Goal: Task Accomplishment & Management: Use online tool/utility

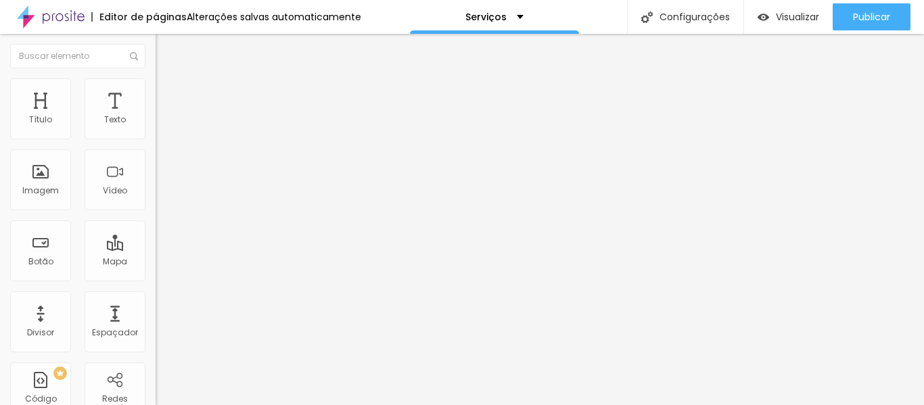
click at [156, 130] on button "button" at bounding box center [165, 123] width 19 height 14
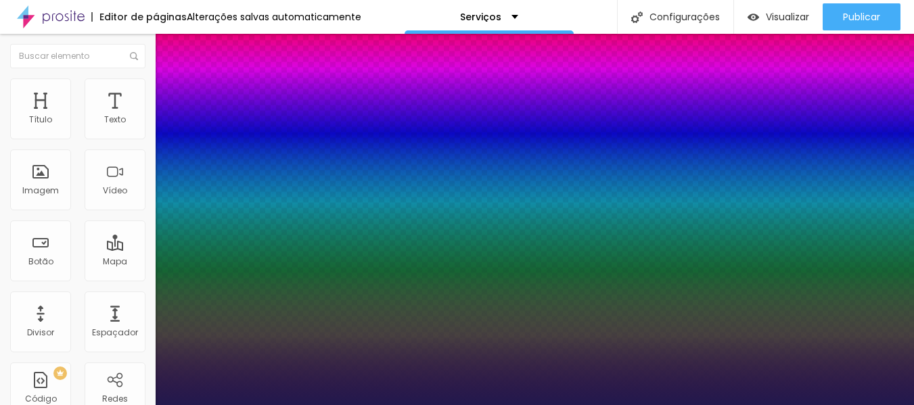
type input "1"
select select "MerriweatherSans-Bold"
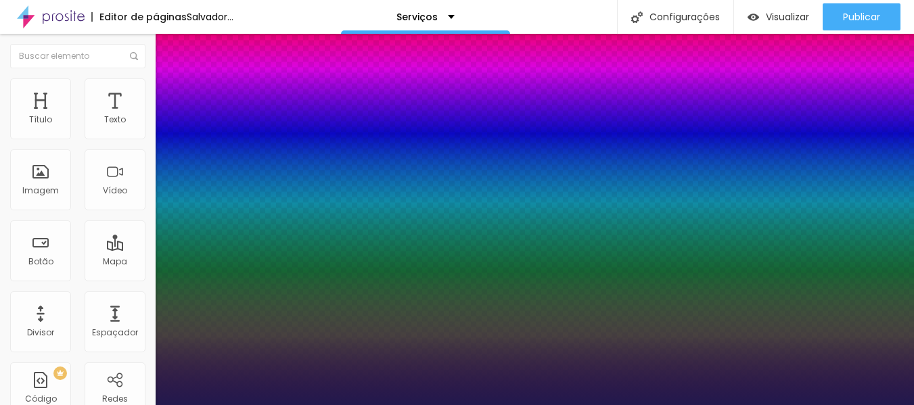
type input "1"
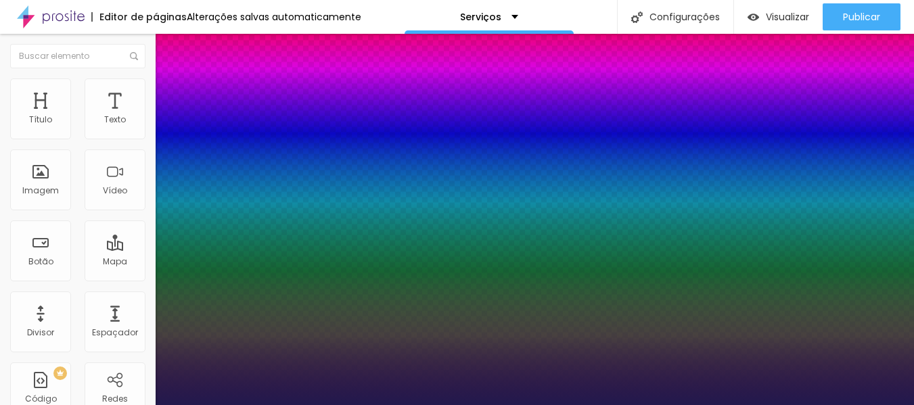
select select "MerriweatherSans-ExtraBold"
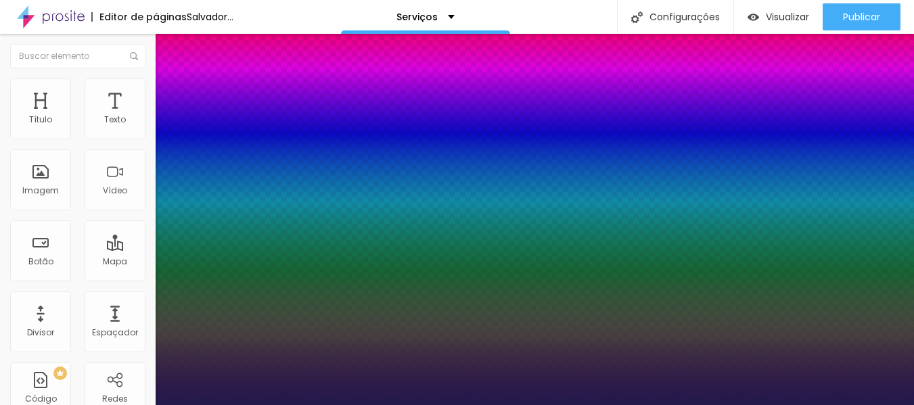
type input "1"
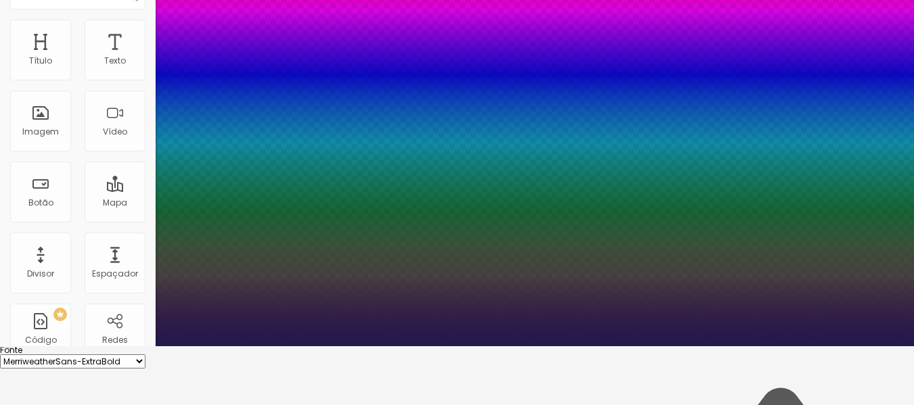
scroll to position [63, 0]
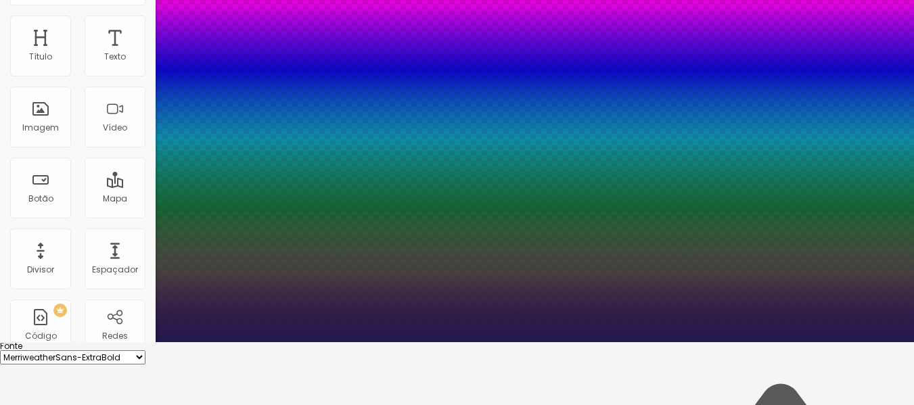
type input "17"
type input "1"
type input "19"
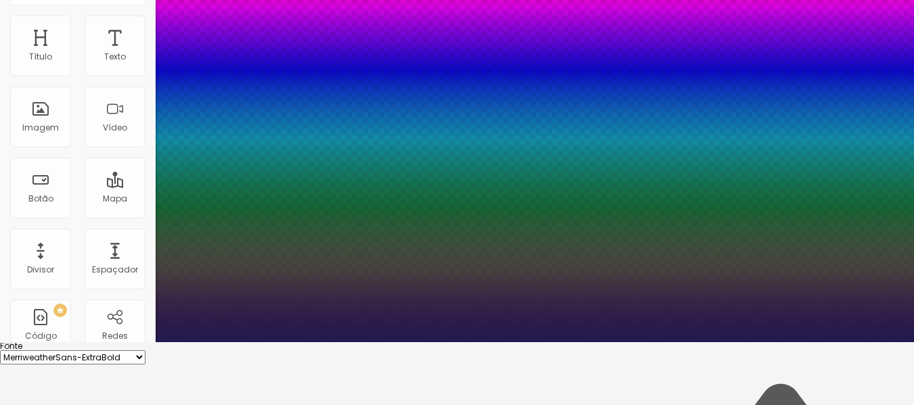
type input "1"
type input "20"
type input "1"
type input "21"
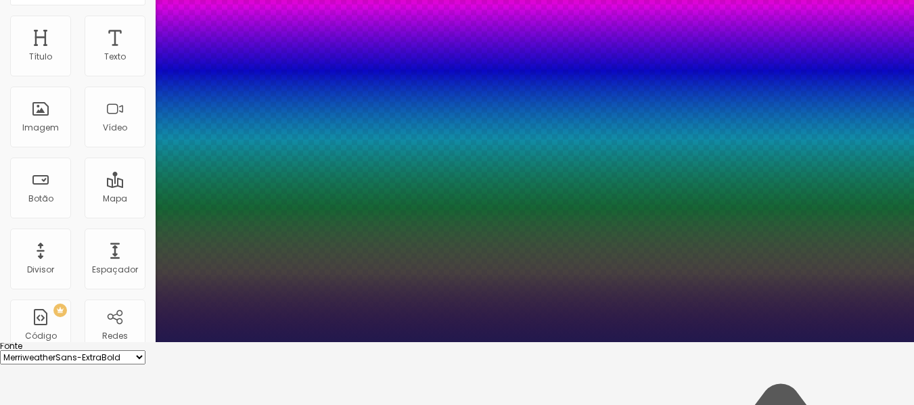
type input "21"
type input "1"
type input "22"
type input "1"
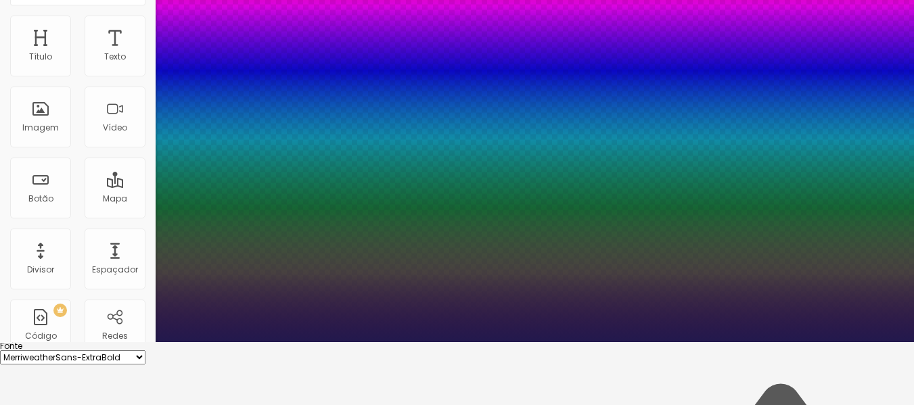
type input "23"
type input "1"
type input "24"
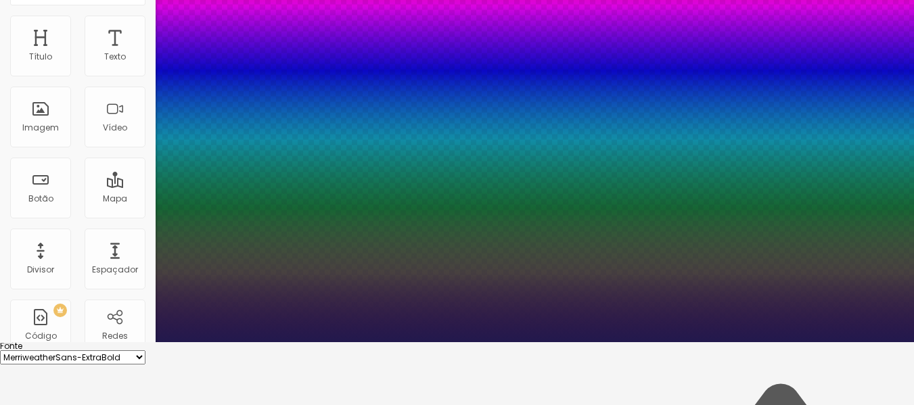
type input "1"
type input "26"
type input "1"
type input "27"
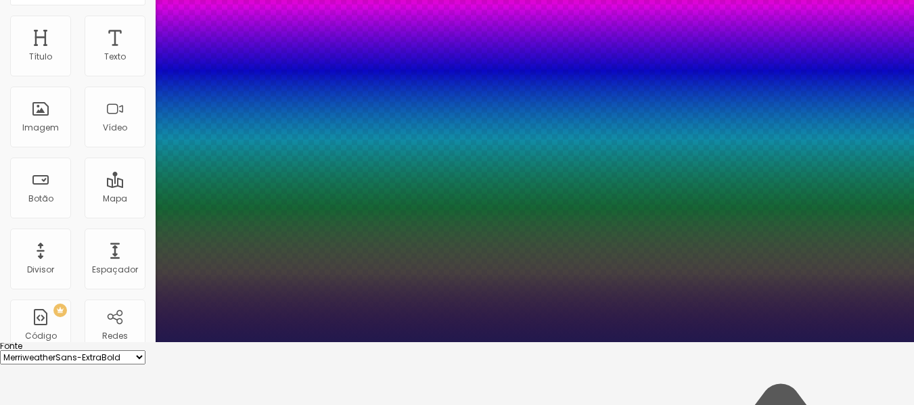
type input "27"
type input "1"
type input "31"
type input "1"
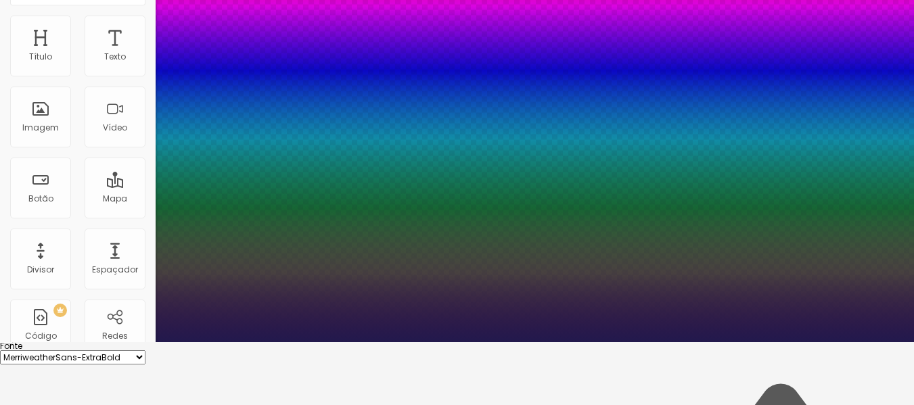
type input "36"
type input "1"
type input "39"
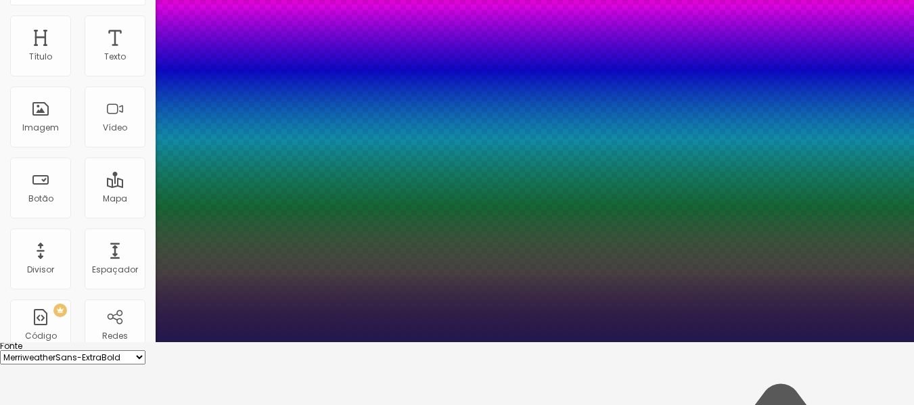
type input "1"
type input "40"
type input "1"
type input "41"
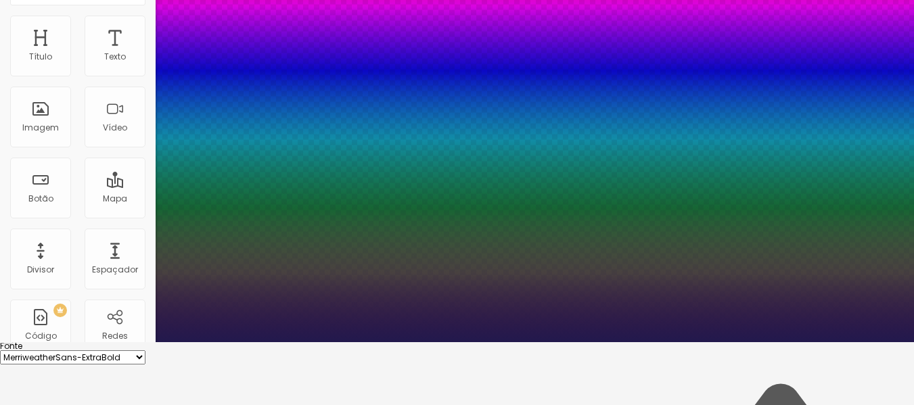
type input "41"
type input "1"
type input "43"
type input "1"
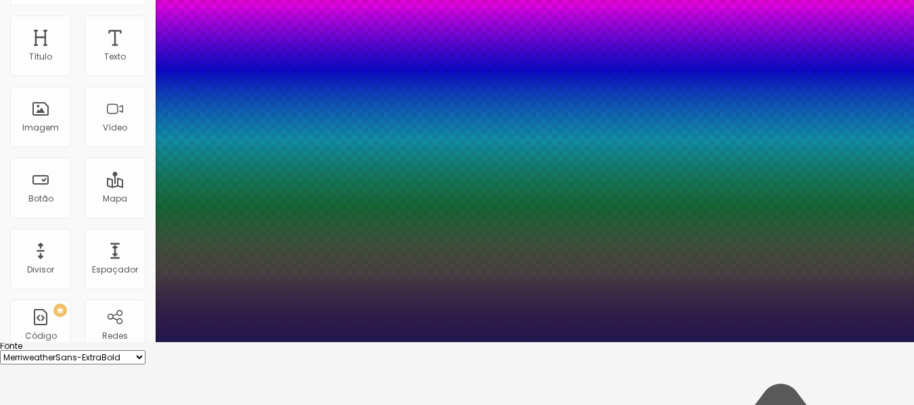
type input "47"
type input "1"
type input "48"
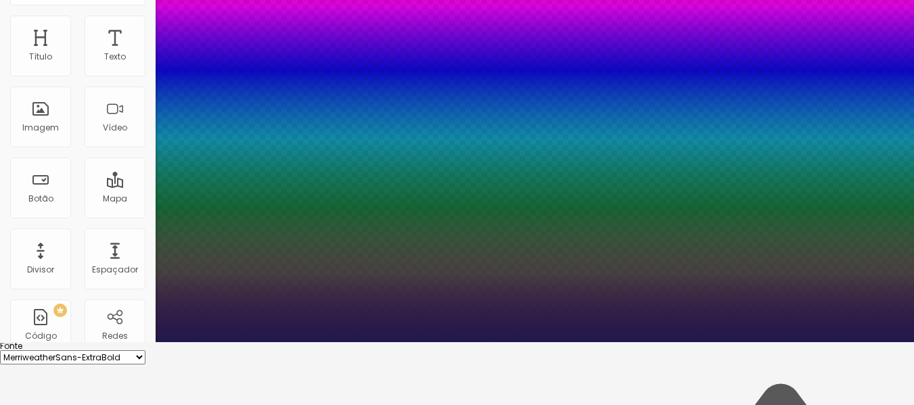
type input "1"
type input "50"
type input "1"
type input "51"
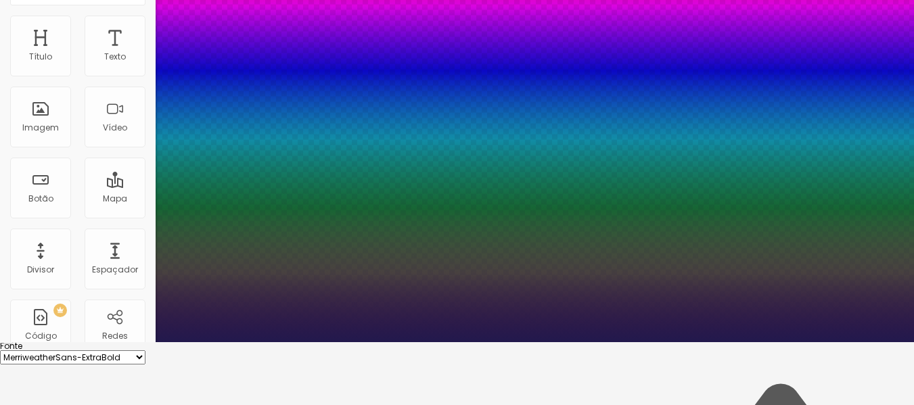
type input "51"
type input "1"
type input "52"
type input "1"
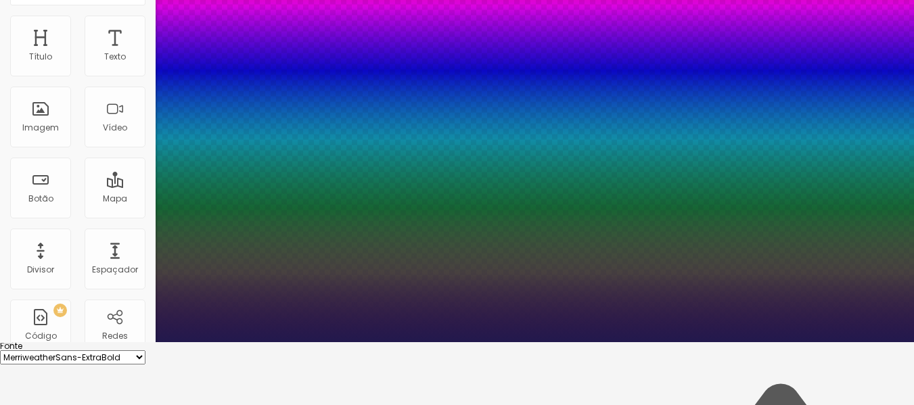
type input "50"
type input "1"
type input "35"
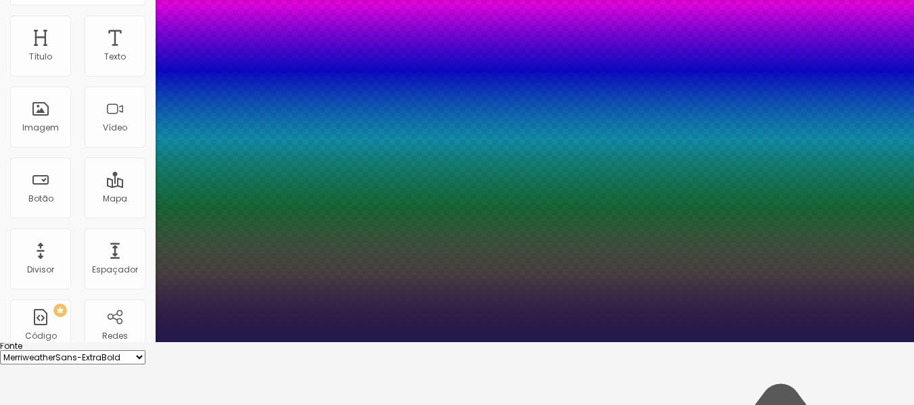
type input "1"
type input "36"
type input "1"
type input "35"
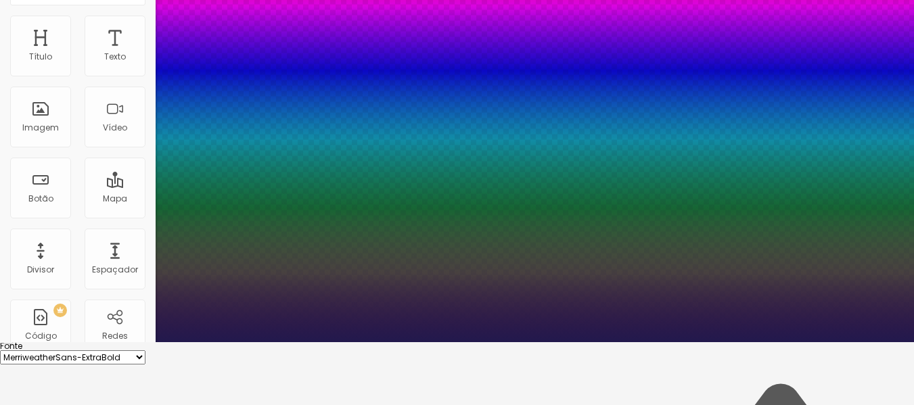
type input "35"
type input "1"
type input "34"
type input "1"
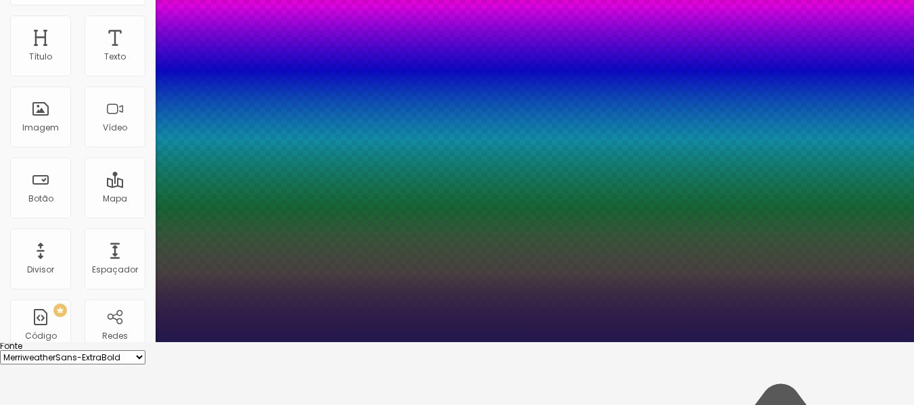
type input "33"
type input "1"
type input "31"
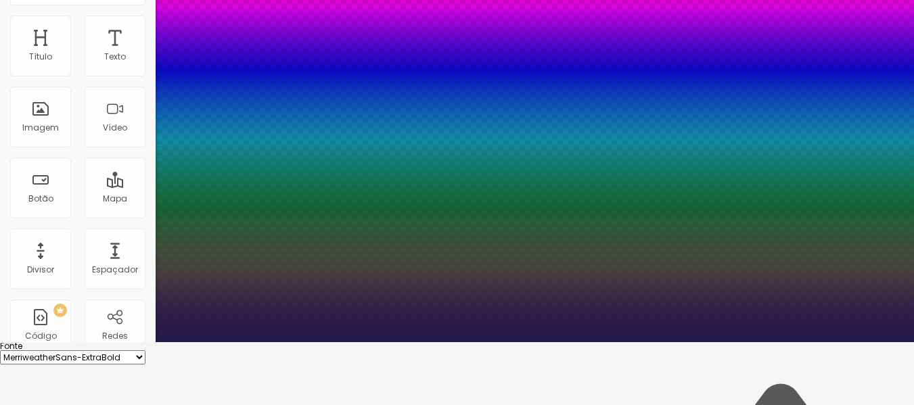
type input "1"
type input "32"
type input "1"
type input "33"
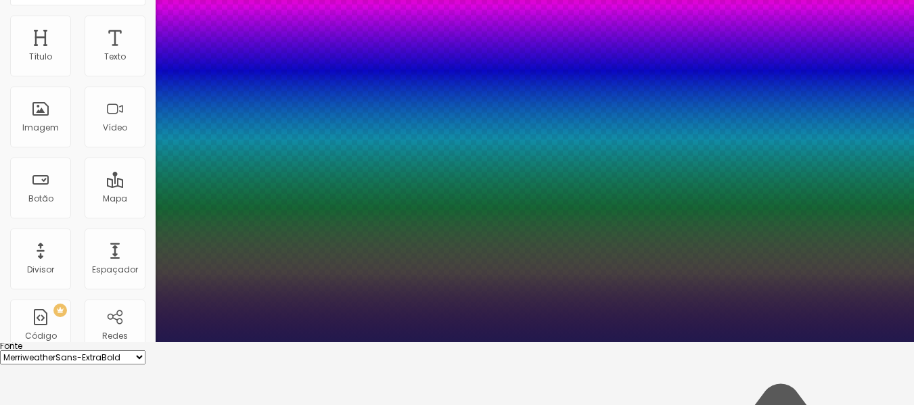
type input "33"
type input "1"
type input "34"
type input "1"
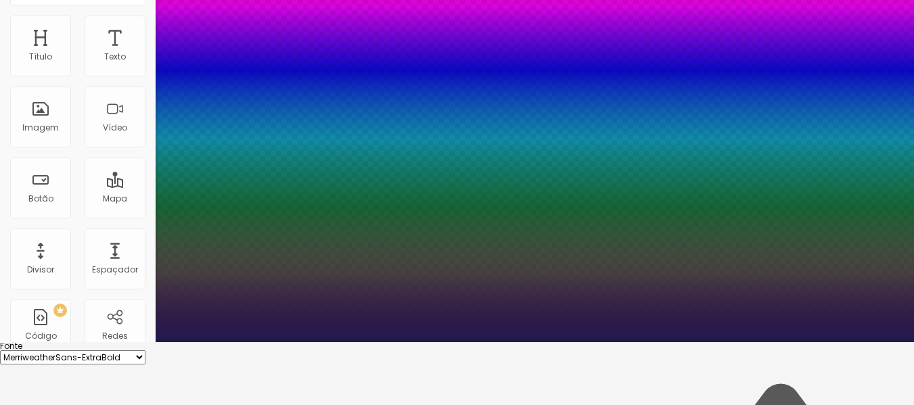
type input "35"
type input "1"
type input "37"
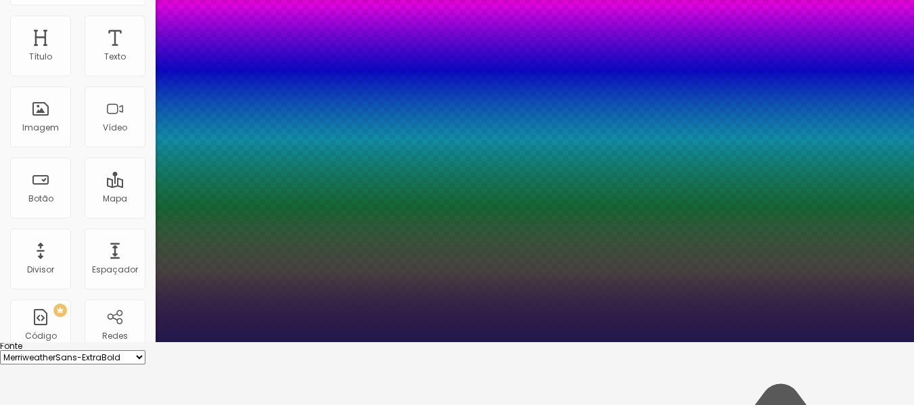
type input "1"
type input "39"
type input "1"
type input "40"
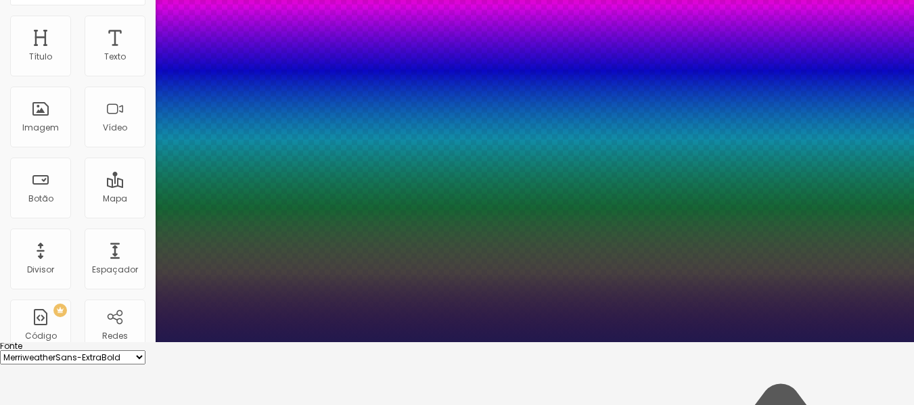
type input "40"
type input "1"
type input "41"
type input "1"
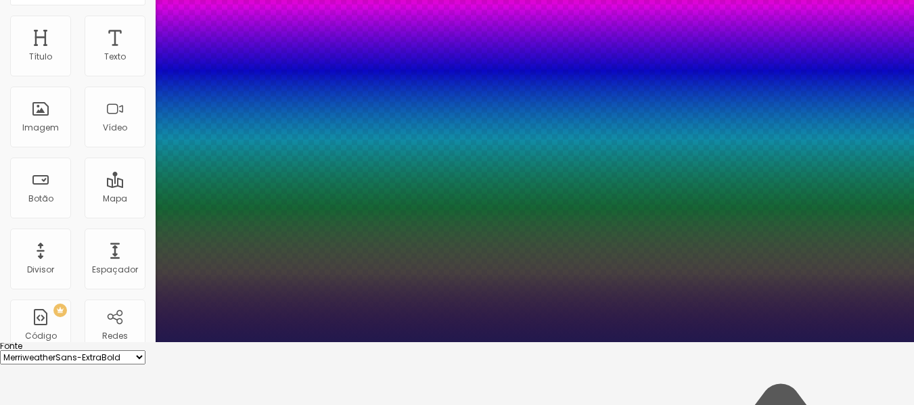
type input "42"
type input "1"
drag, startPoint x: 183, startPoint y: 168, endPoint x: 210, endPoint y: 174, distance: 28.5
type input "42"
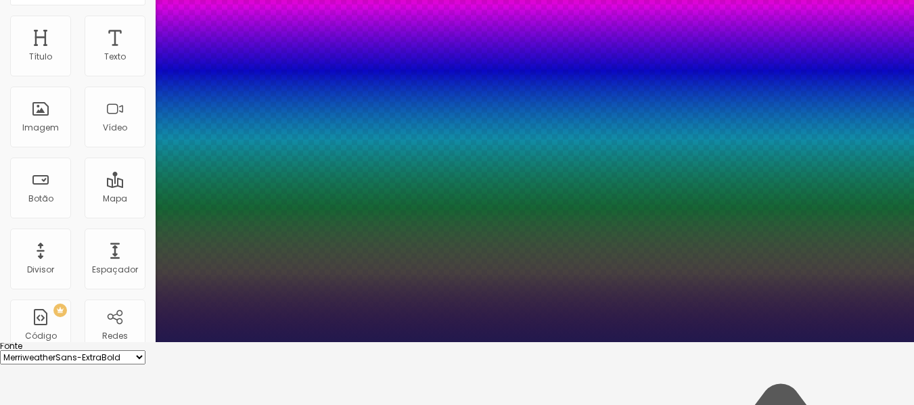
type input "1"
type input "0.3"
type input "1"
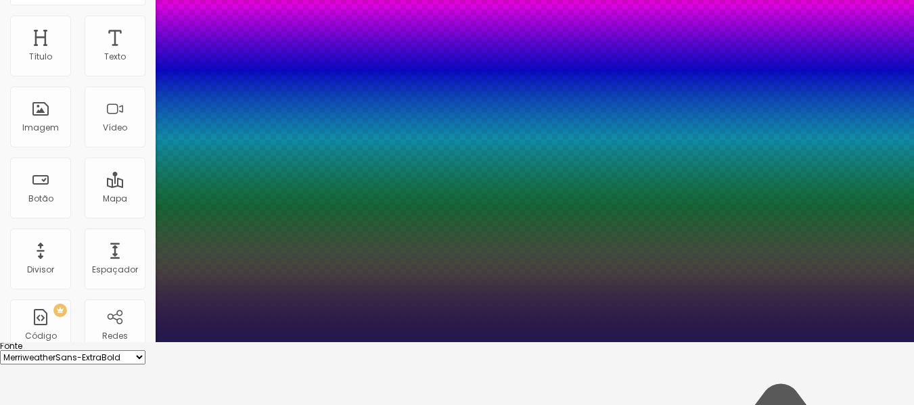
type input "0.4"
type input "1"
type input "0.8"
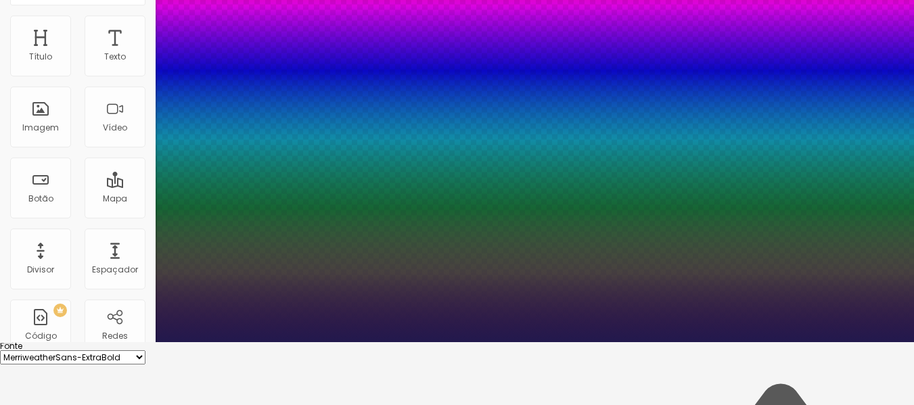
type input "1"
type input "1.1"
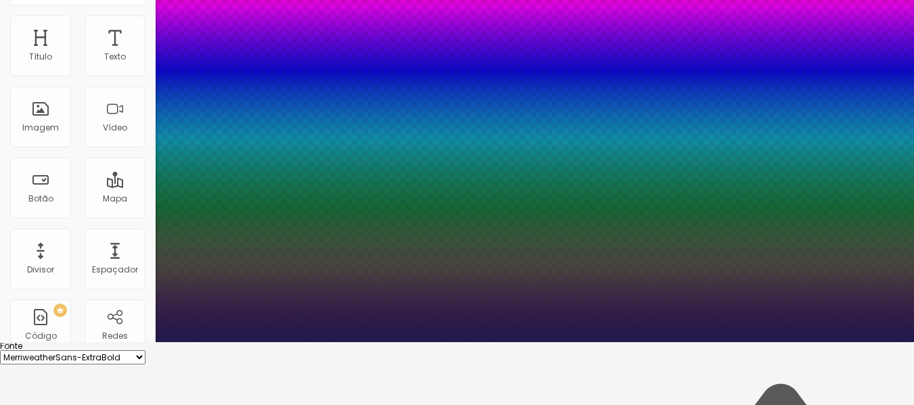
type input "1.1"
type input "1"
type input "1.3"
type input "1"
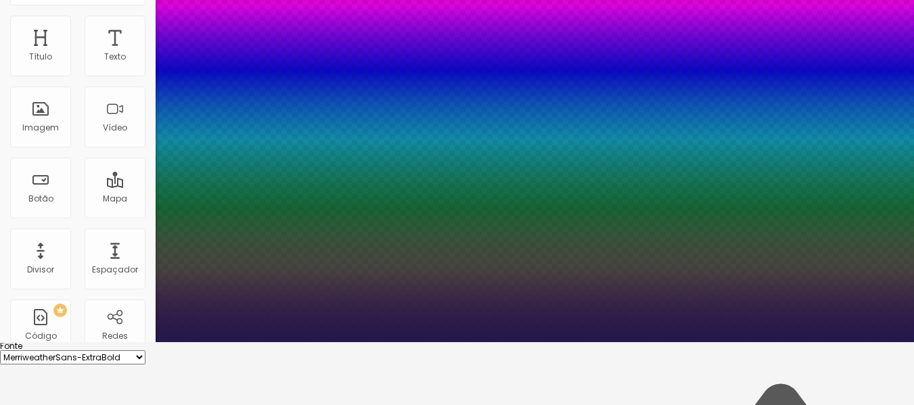
type input "1.5"
type input "1"
type input "1.6"
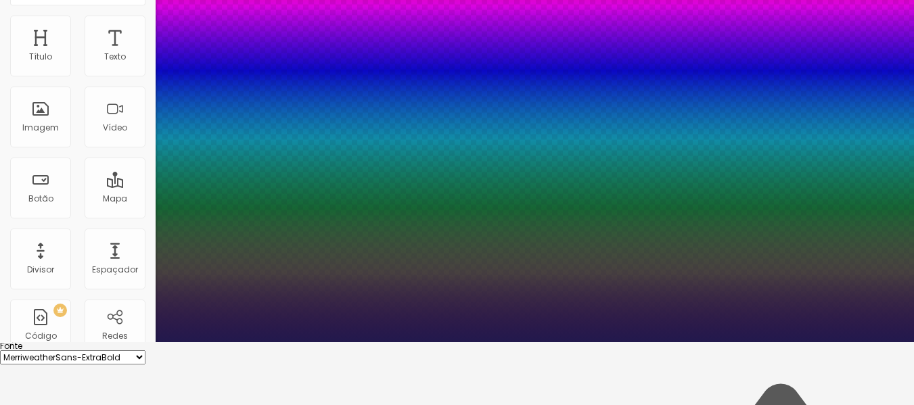
type input "1"
type input "1.8"
type input "1"
type input "1.9"
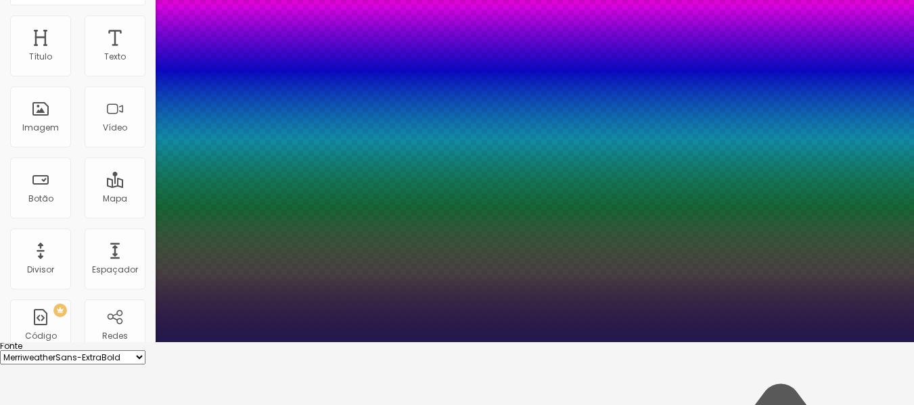
type input "1.9"
type input "1"
type input "2"
type input "1"
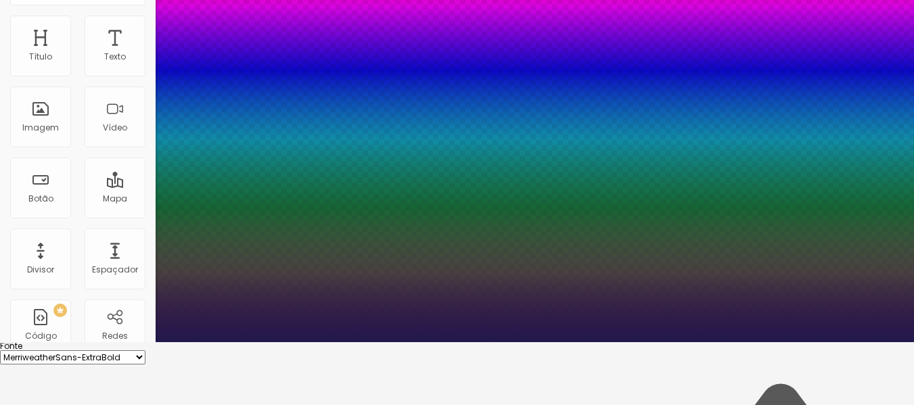
type input "2.2"
type input "1"
type input "3.5"
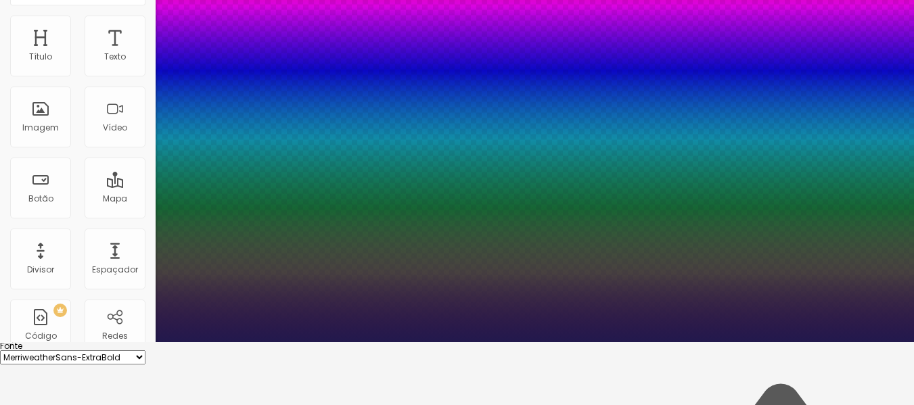
type input "1"
drag, startPoint x: 176, startPoint y: 202, endPoint x: 208, endPoint y: 202, distance: 31.8
type input "3.5"
type input "5"
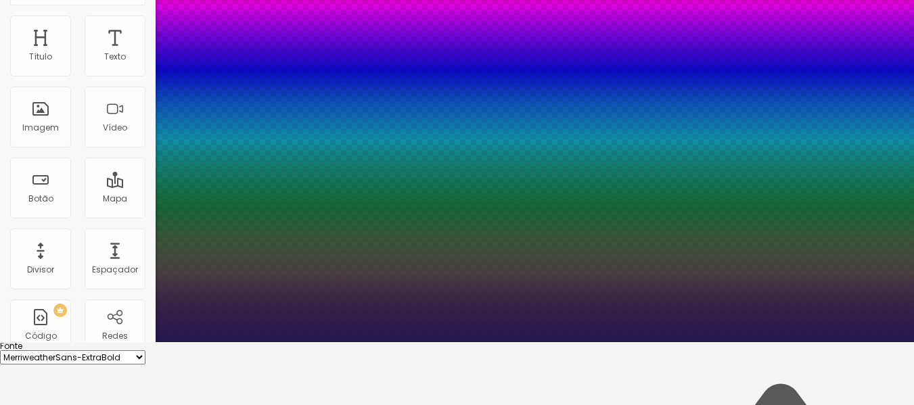
type input "5"
type input "7"
type input "15"
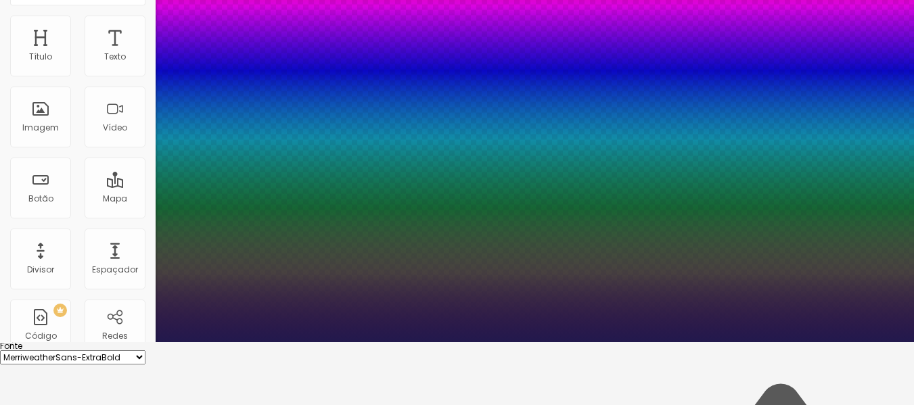
type input "16"
type input "17"
type input "18"
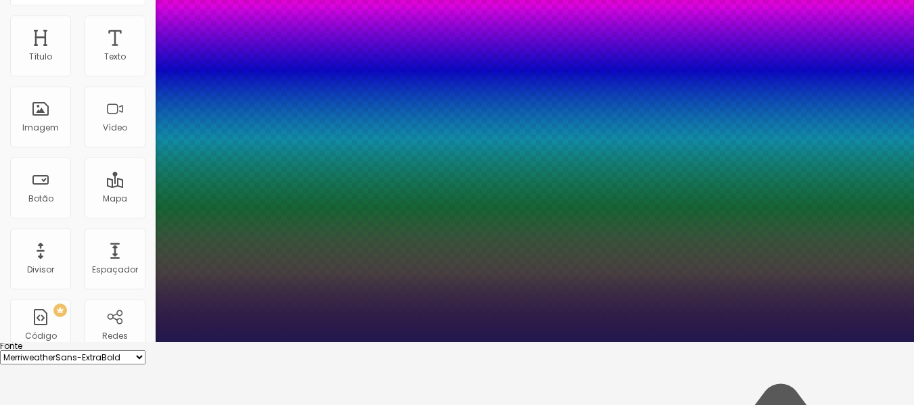
type input "18"
type input "19"
type input "20"
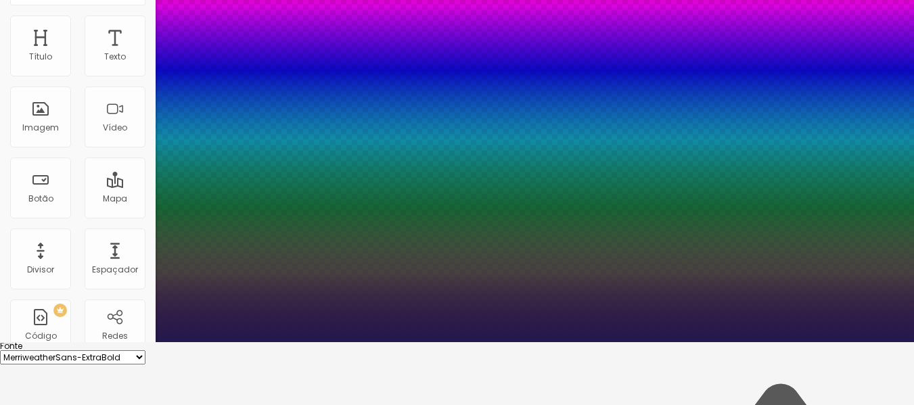
type input "18"
type input "13"
type input "7"
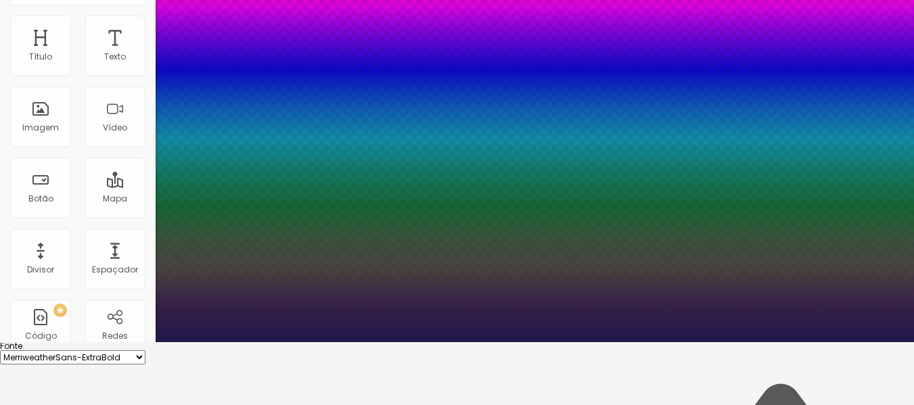
type input "7"
type input "6"
type input "4"
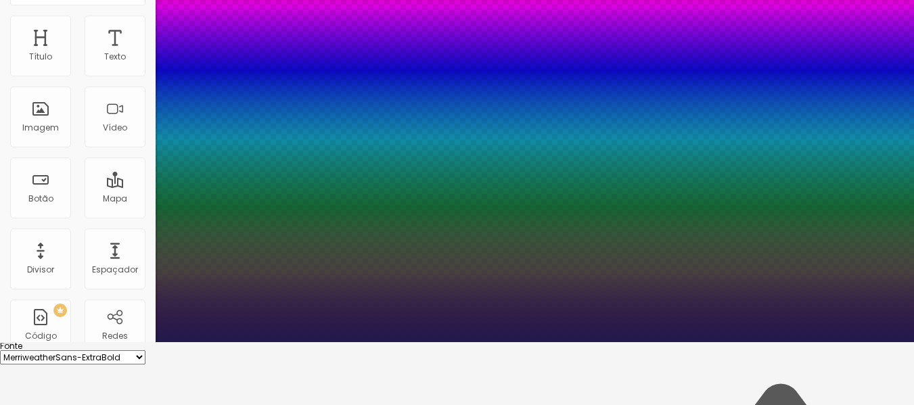
type input "3"
type input "2"
type input "3"
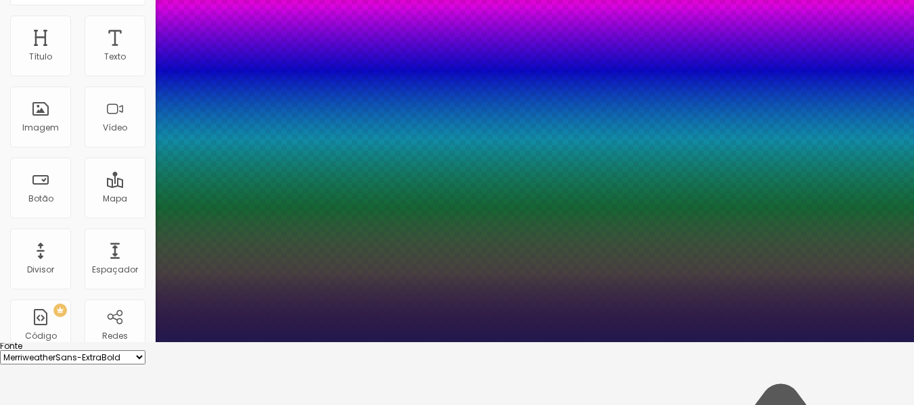
type input "3"
type input "4"
type input "5"
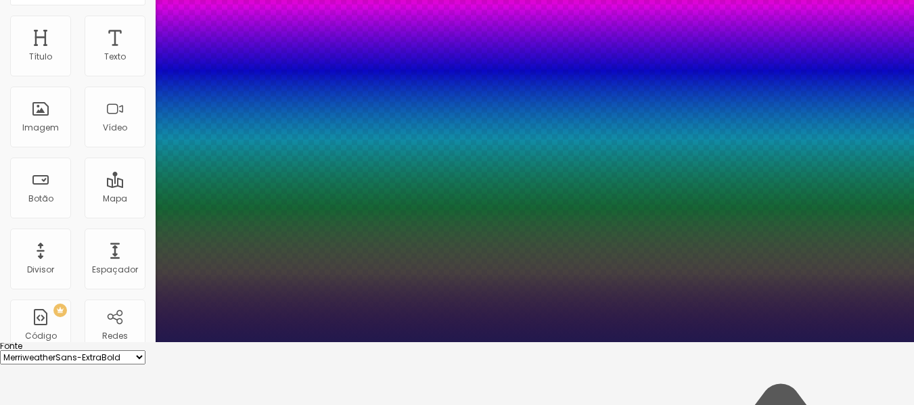
drag, startPoint x: 179, startPoint y: 230, endPoint x: 179, endPoint y: 237, distance: 7.5
type input "5"
click at [82, 342] on div at bounding box center [457, 342] width 914 height 0
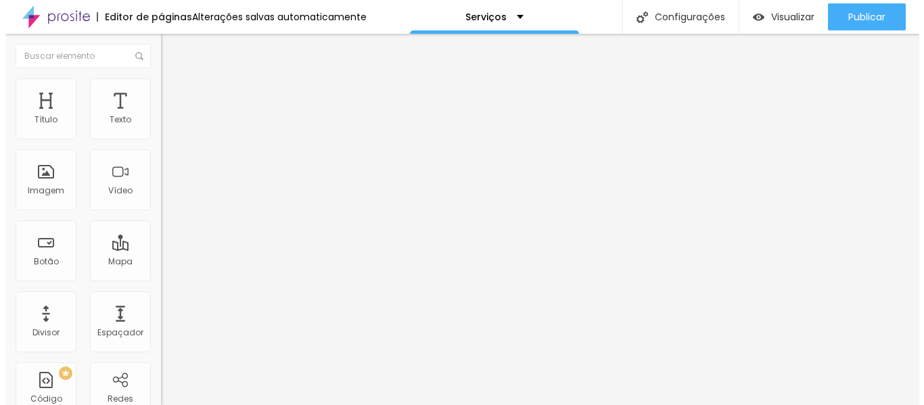
scroll to position [0, 0]
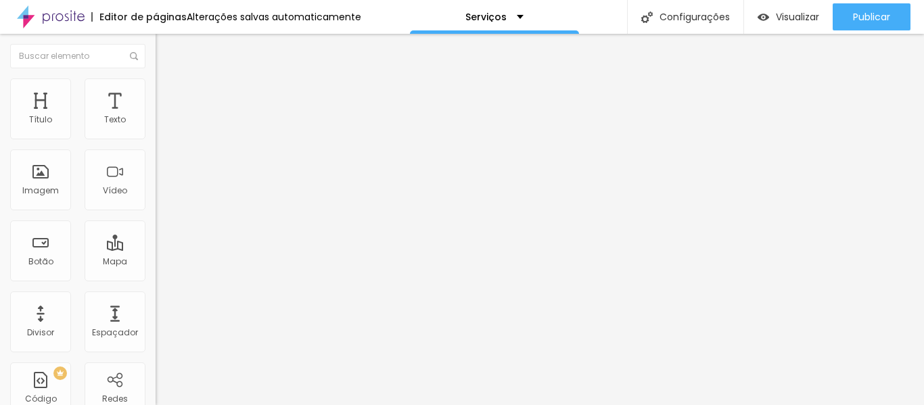
click at [156, 171] on button "button" at bounding box center [165, 168] width 19 height 14
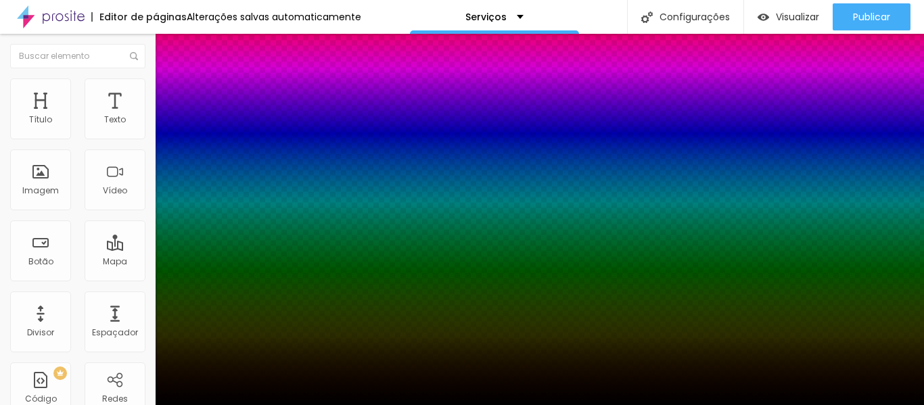
click at [122, 404] on div at bounding box center [462, 405] width 924 height 0
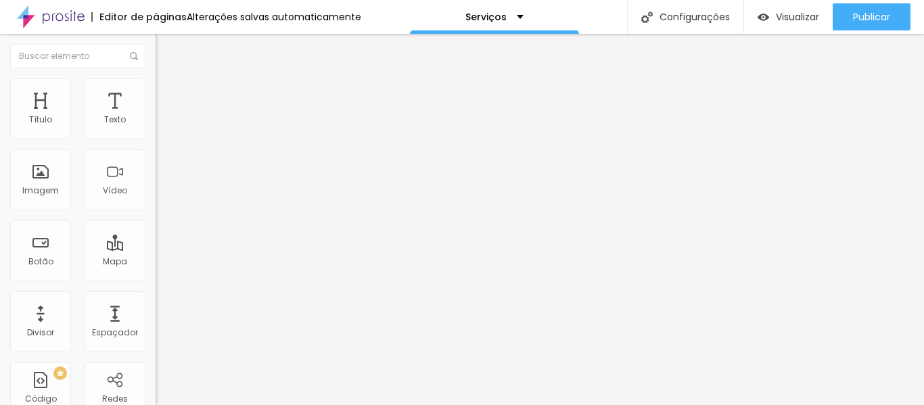
click at [168, 91] on font "Avançado" at bounding box center [190, 87] width 45 height 11
click at [166, 53] on div "Editar nulo" at bounding box center [201, 49] width 70 height 11
click at [156, 85] on li "Avançado" at bounding box center [234, 85] width 156 height 14
type input "7"
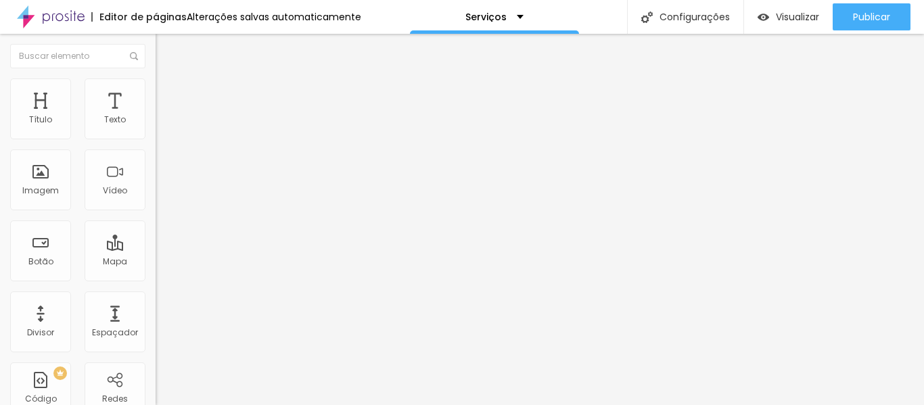
type input "0"
drag, startPoint x: 37, startPoint y: 136, endPoint x: 13, endPoint y: 137, distance: 24.4
type input "0"
click at [156, 249] on input "range" at bounding box center [199, 254] width 87 height 11
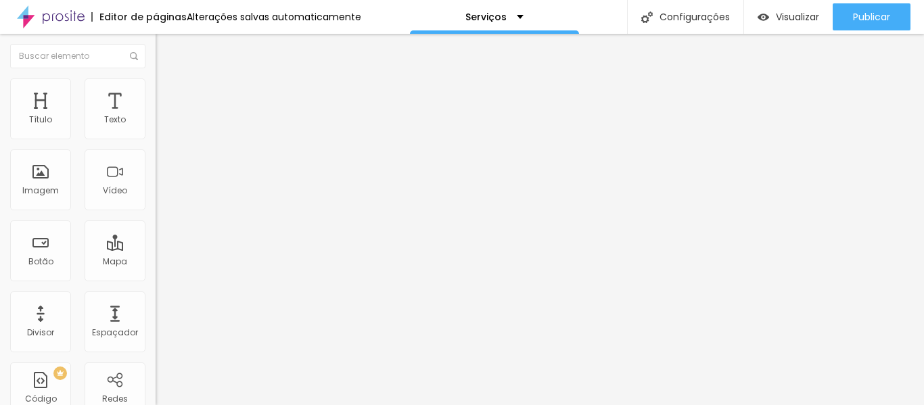
type input "0"
drag, startPoint x: 38, startPoint y: 160, endPoint x: 0, endPoint y: 163, distance: 38.0
type input "0"
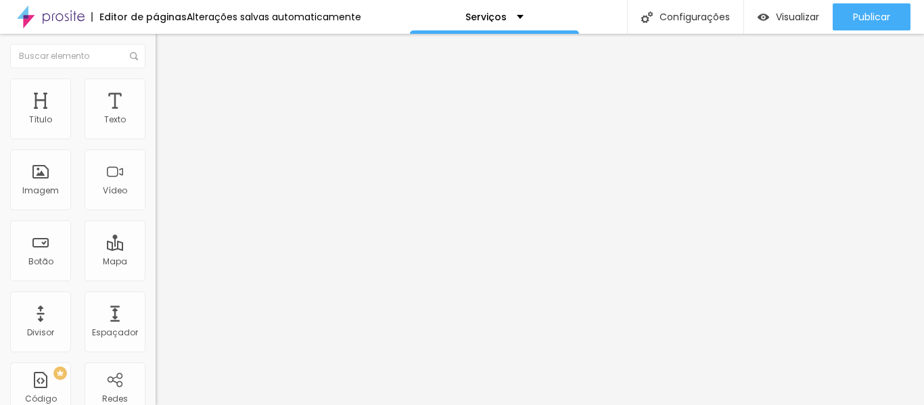
click at [168, 80] on font "Estilo" at bounding box center [178, 73] width 21 height 11
click at [156, 130] on button "button" at bounding box center [165, 123] width 19 height 14
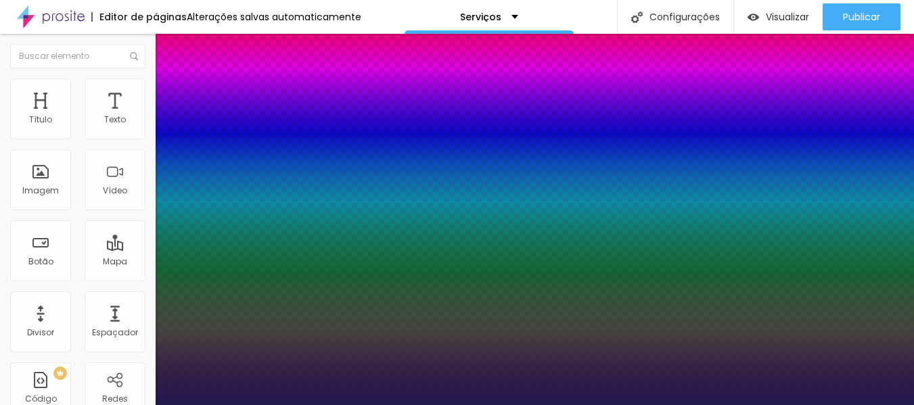
click at [21, 404] on div at bounding box center [457, 405] width 914 height 0
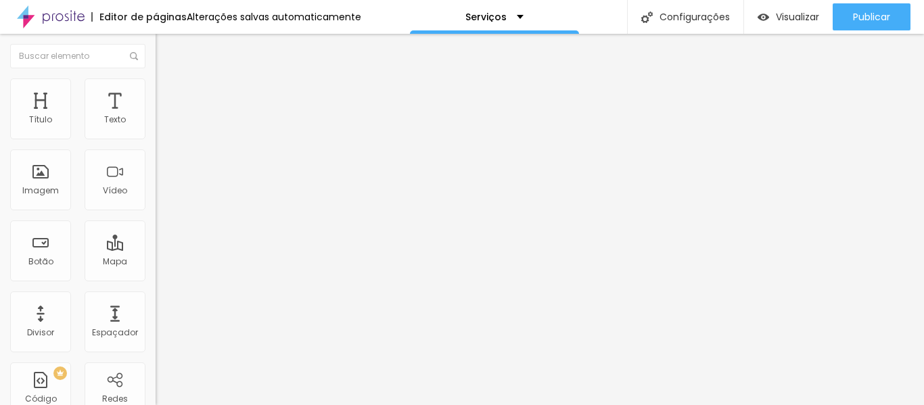
click at [166, 47] on img "button" at bounding box center [171, 49] width 11 height 11
click at [156, 89] on li "Estilo" at bounding box center [234, 85] width 156 height 14
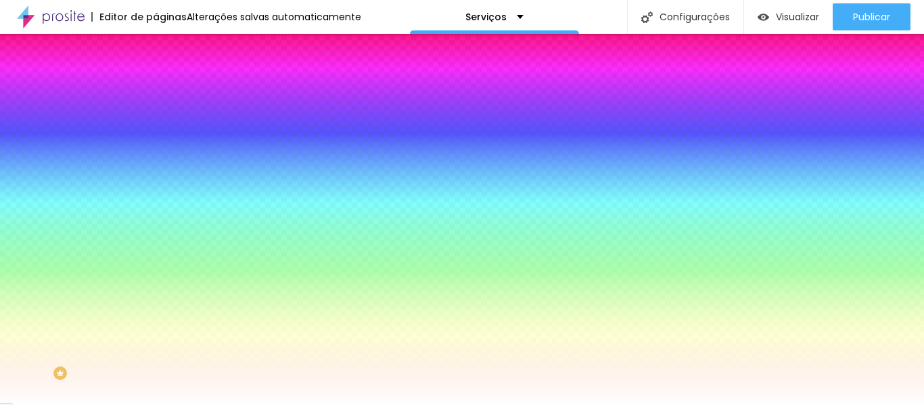
click at [156, 77] on img at bounding box center [162, 71] width 12 height 12
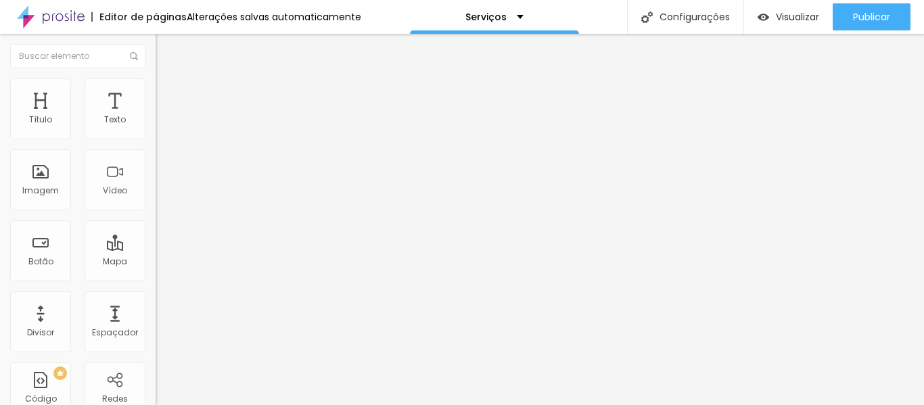
click at [156, 123] on span "Encaixotado" at bounding box center [182, 117] width 53 height 11
click at [156, 88] on li "Estilo" at bounding box center [234, 85] width 156 height 14
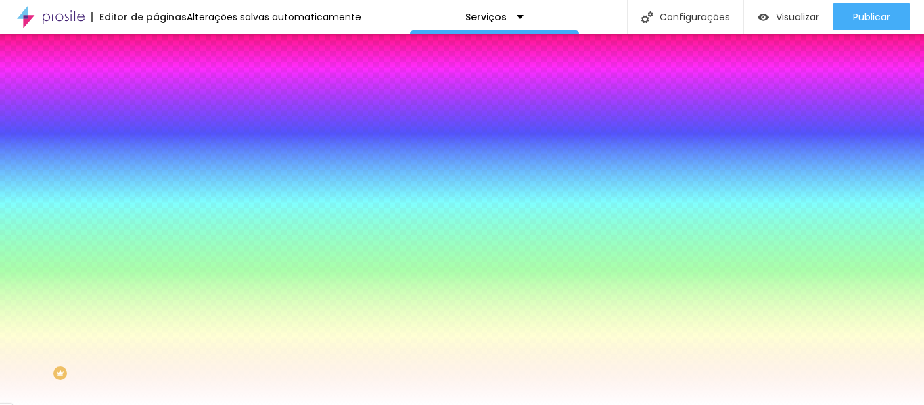
click at [156, 197] on input "#FFFFFF" at bounding box center [237, 191] width 162 height 14
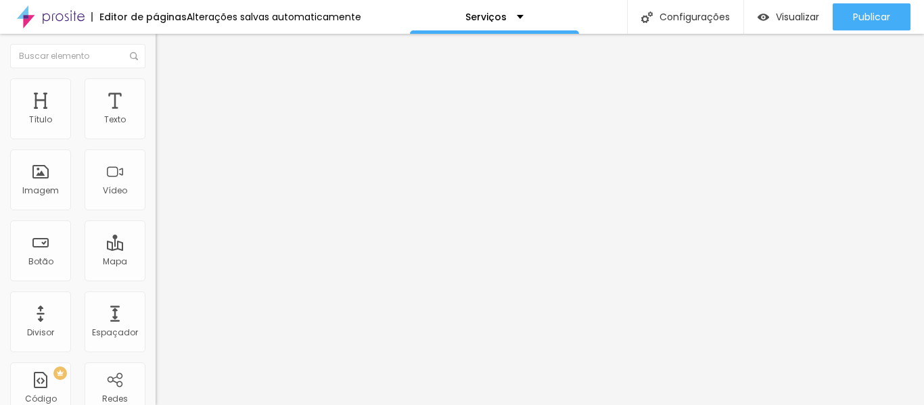
click at [168, 93] on font "Estilo" at bounding box center [178, 87] width 21 height 11
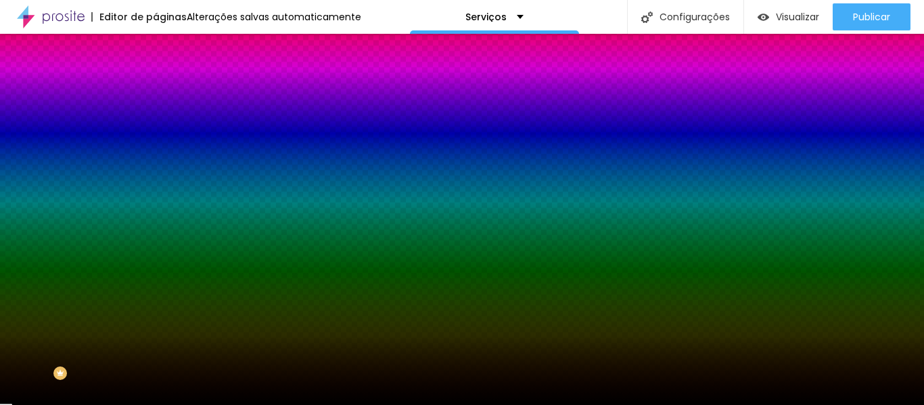
click at [156, 243] on button "button" at bounding box center [165, 236] width 19 height 14
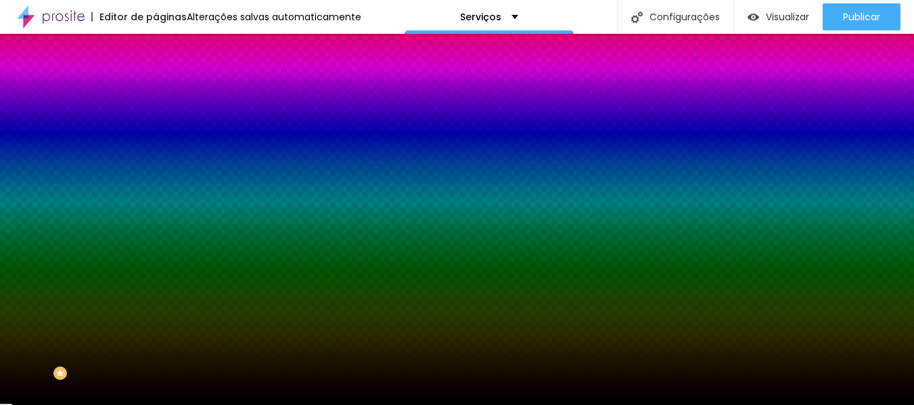
click at [137, 404] on div at bounding box center [457, 405] width 914 height 0
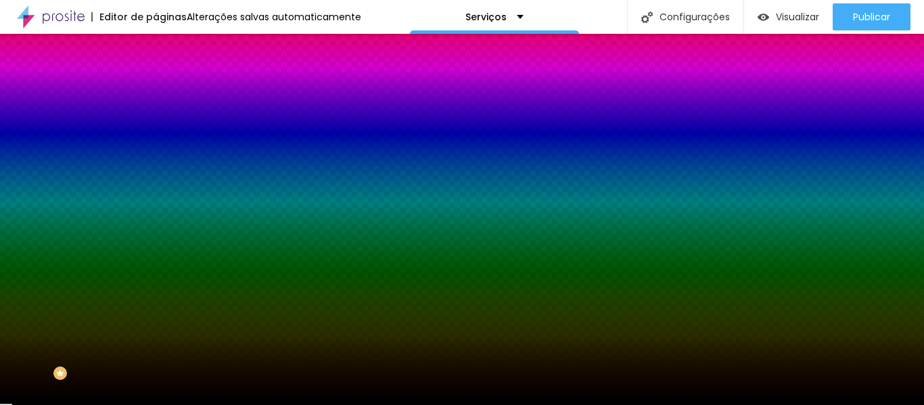
click at [156, 92] on li "Avançado" at bounding box center [234, 99] width 156 height 14
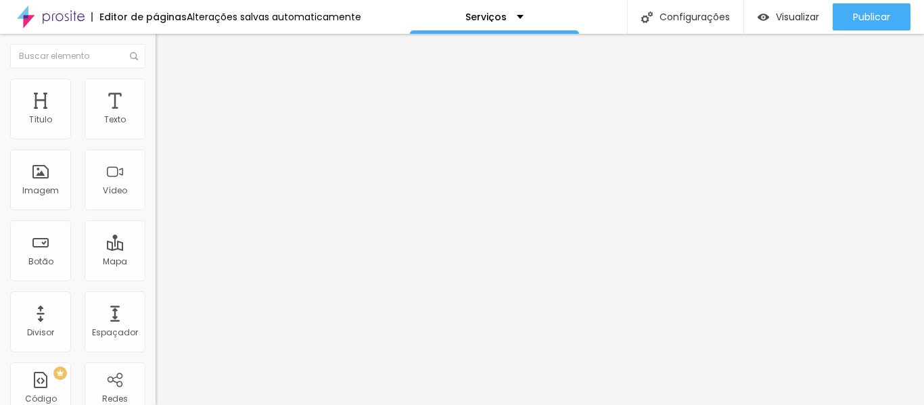
drag, startPoint x: 31, startPoint y: 161, endPoint x: 4, endPoint y: 162, distance: 27.1
click at [156, 262] on input "range" at bounding box center [199, 267] width 87 height 11
click at [166, 48] on img "button" at bounding box center [171, 49] width 11 height 11
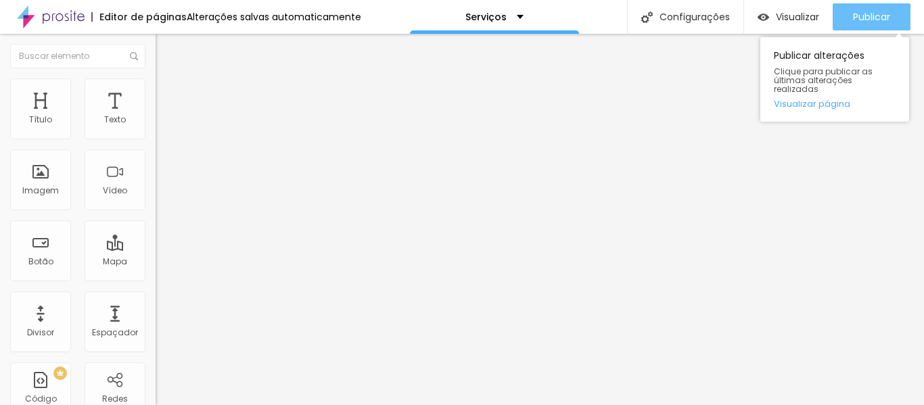
click at [860, 10] on font "Publicar" at bounding box center [871, 17] width 37 height 14
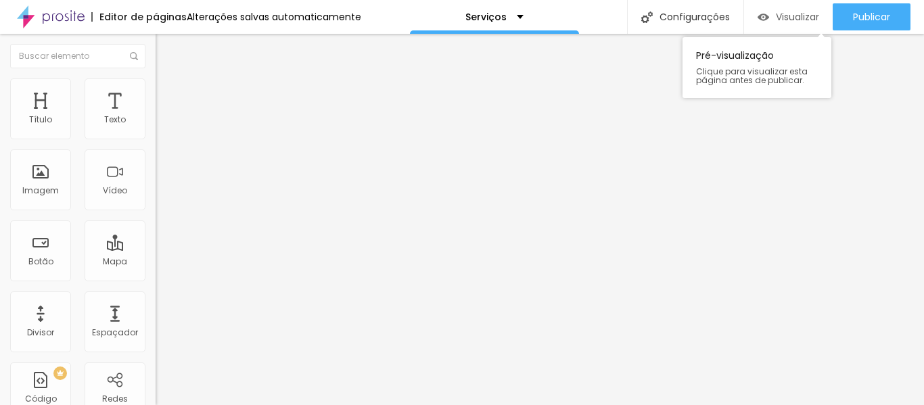
click at [781, 23] on font "Visualizar" at bounding box center [797, 17] width 43 height 14
drag, startPoint x: 107, startPoint y: 239, endPoint x: 37, endPoint y: 224, distance: 71.9
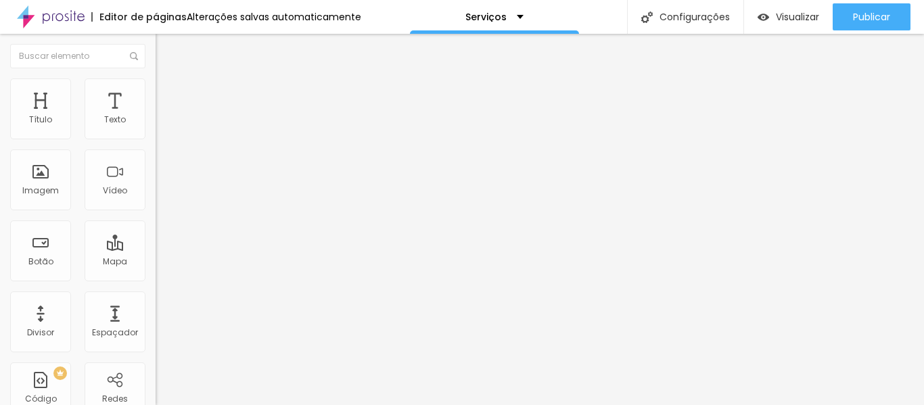
click at [168, 93] on font "Estilo" at bounding box center [178, 87] width 21 height 11
click at [161, 213] on img at bounding box center [165, 217] width 8 height 8
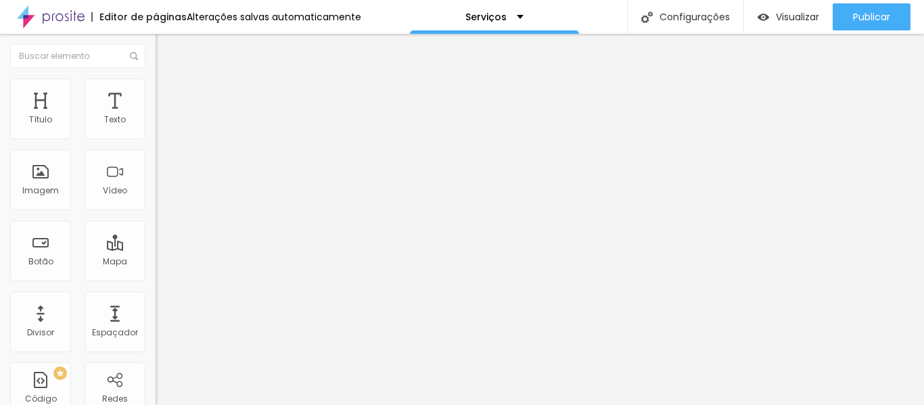
click at [161, 213] on img at bounding box center [165, 217] width 8 height 8
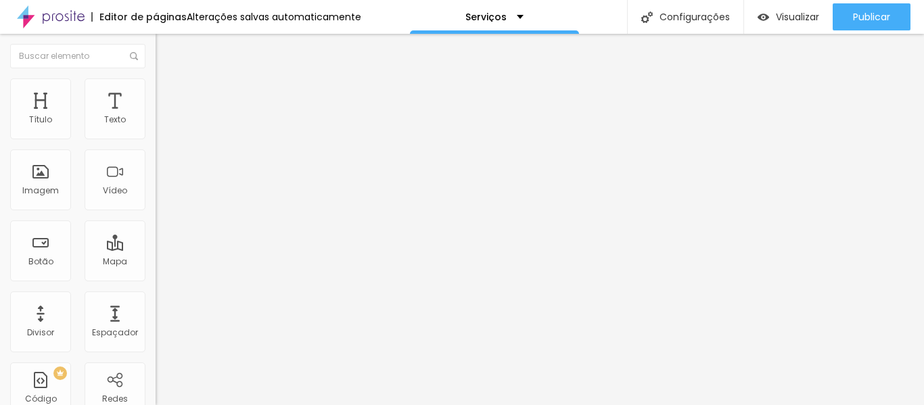
click at [156, 392] on input "range" at bounding box center [199, 397] width 87 height 11
click at [168, 95] on font "Avançado" at bounding box center [190, 100] width 45 height 11
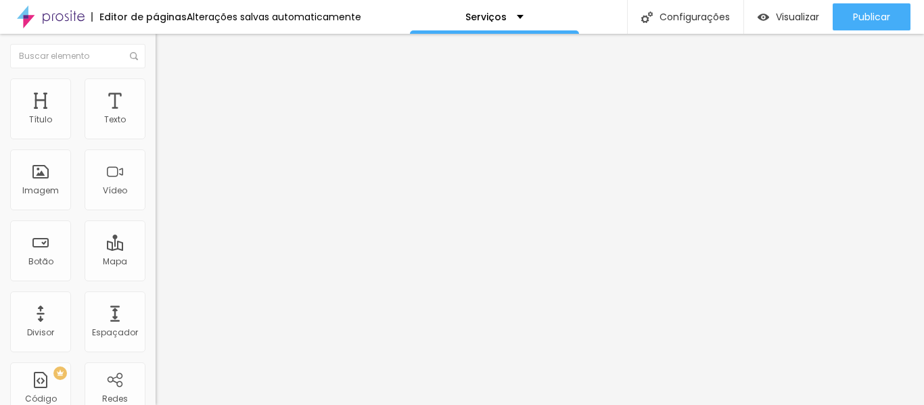
drag, startPoint x: 35, startPoint y: 133, endPoint x: 34, endPoint y: 149, distance: 16.9
click at [156, 262] on input "range" at bounding box center [199, 267] width 87 height 11
drag, startPoint x: 43, startPoint y: 159, endPoint x: 34, endPoint y: 160, distance: 8.1
click at [168, 80] on font "Conteúdo" at bounding box center [189, 73] width 42 height 11
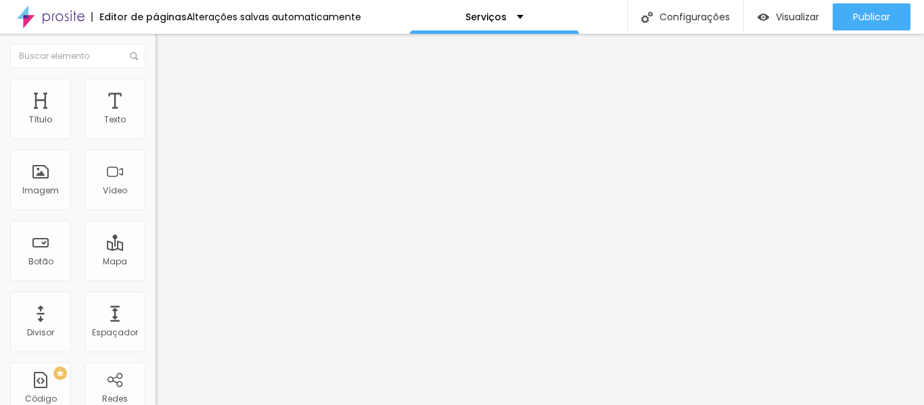
click at [168, 91] on font "Estilo" at bounding box center [178, 87] width 21 height 11
click at [161, 213] on img at bounding box center [165, 217] width 8 height 8
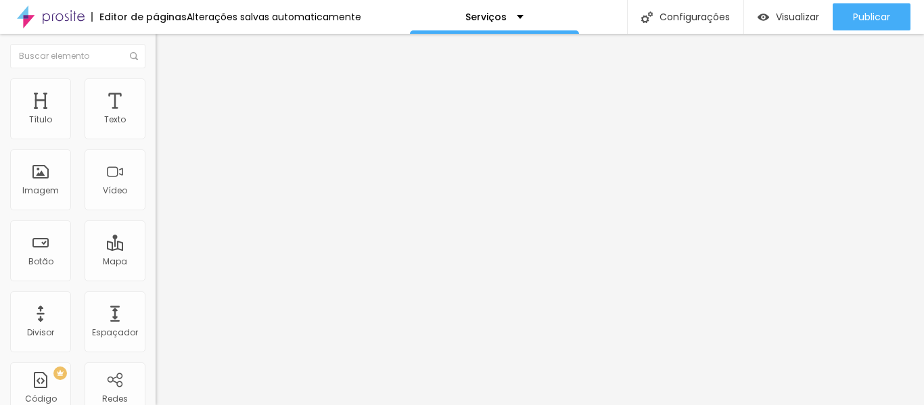
click at [161, 213] on img at bounding box center [165, 217] width 8 height 8
click at [166, 47] on div "Editar nulo" at bounding box center [201, 49] width 70 height 11
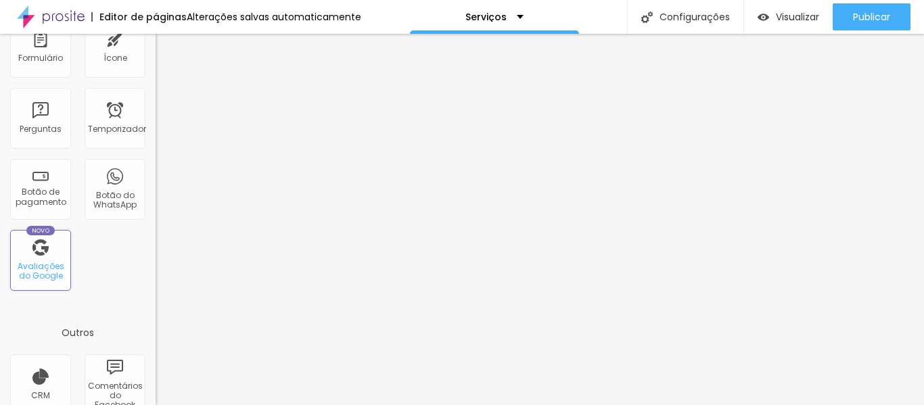
scroll to position [508, 0]
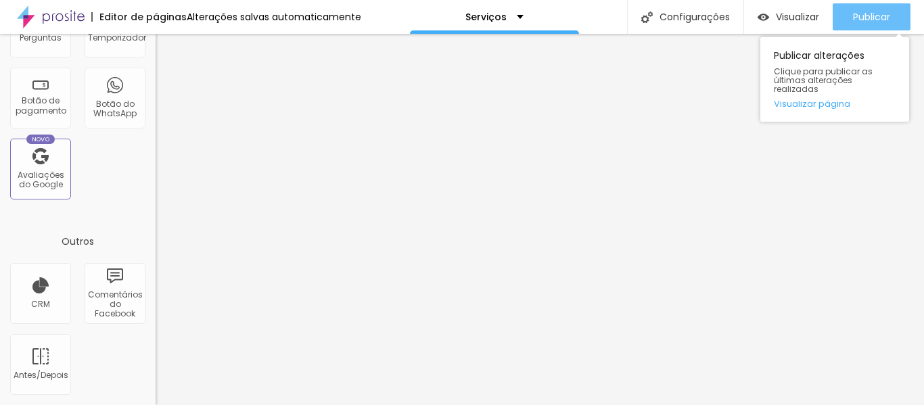
click at [858, 7] on div "Publicar" at bounding box center [871, 16] width 37 height 27
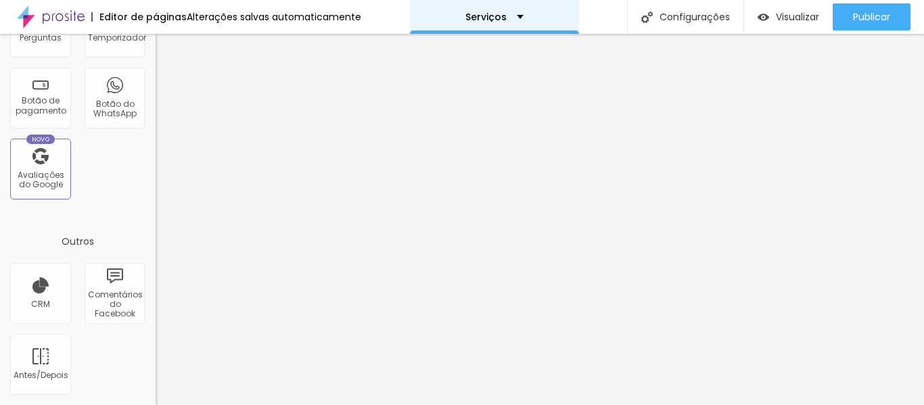
click at [485, 7] on div "Serviços" at bounding box center [494, 17] width 169 height 34
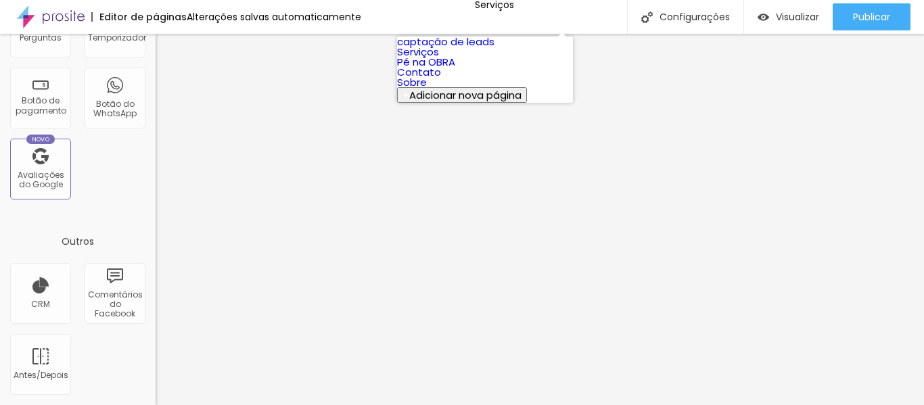
click at [441, 79] on font "Contato" at bounding box center [419, 72] width 44 height 14
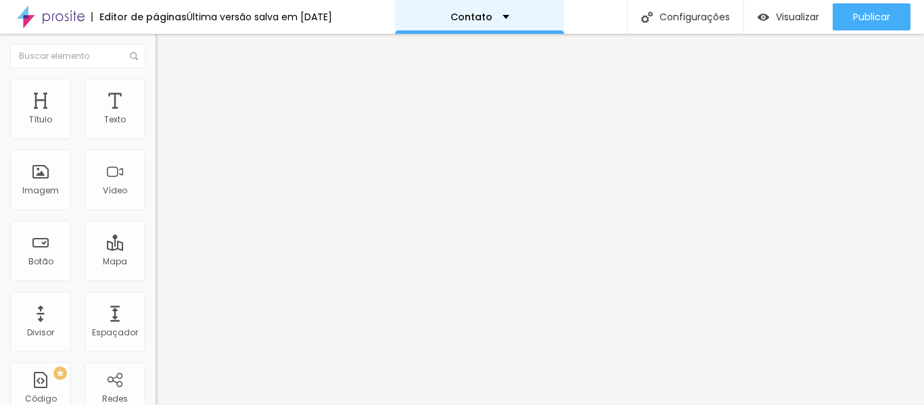
click at [492, 15] on font "Contato" at bounding box center [471, 17] width 42 height 14
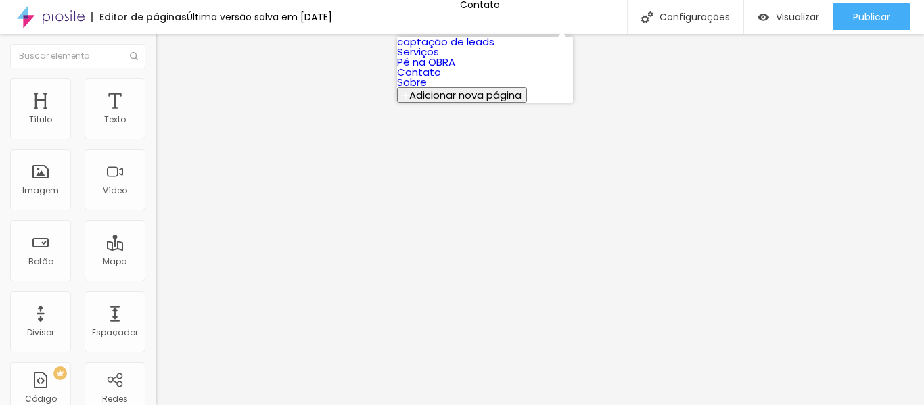
click at [427, 89] on font "Sobre" at bounding box center [412, 82] width 30 height 14
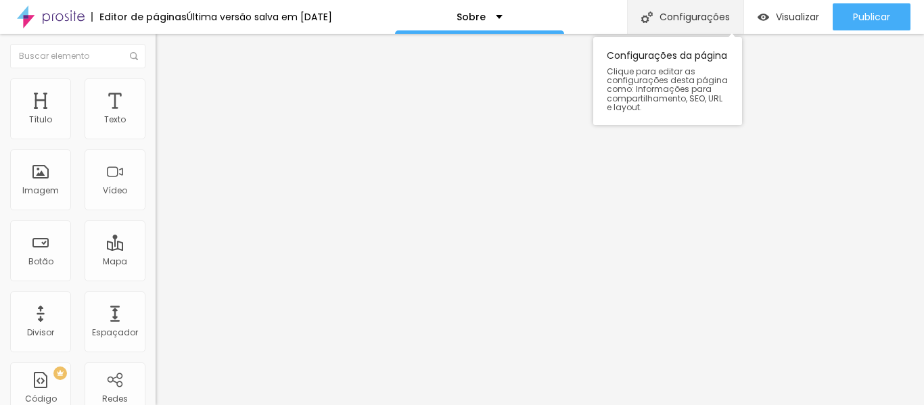
click at [644, 19] on img at bounding box center [646, 16] width 11 height 11
